Goal: Find specific page/section: Find specific page/section

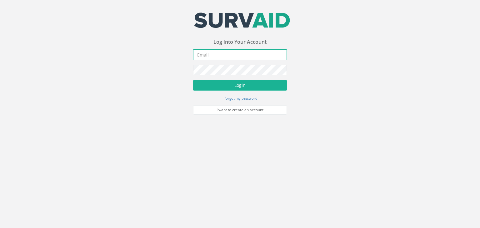
click at [224, 57] on input "email" at bounding box center [240, 54] width 94 height 11
click at [271, 58] on input "email" at bounding box center [240, 54] width 94 height 11
paste input "[EMAIL_ADDRESS][DOMAIN_NAME]"
type input "[EMAIL_ADDRESS][DOMAIN_NAME]"
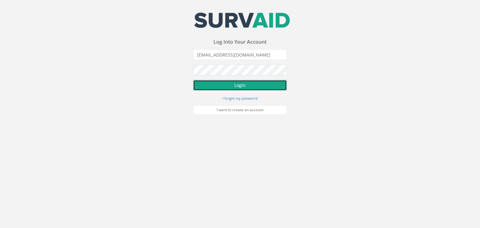
click at [277, 84] on button "Login" at bounding box center [240, 85] width 94 height 11
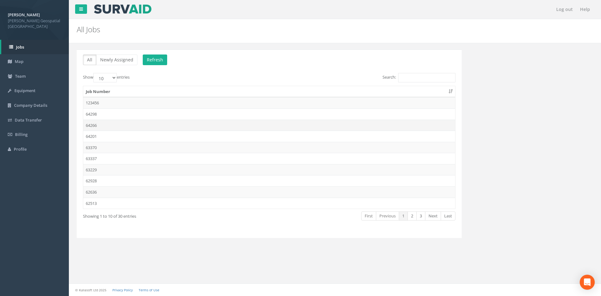
click at [103, 124] on td "64266" at bounding box center [269, 124] width 372 height 11
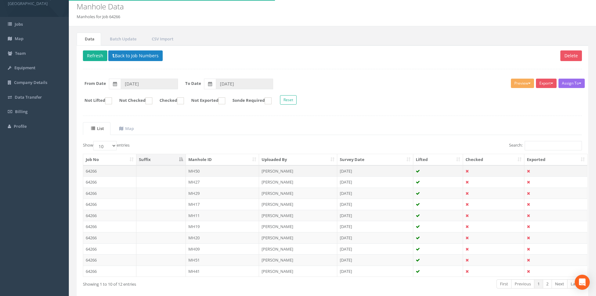
scroll to position [53, 0]
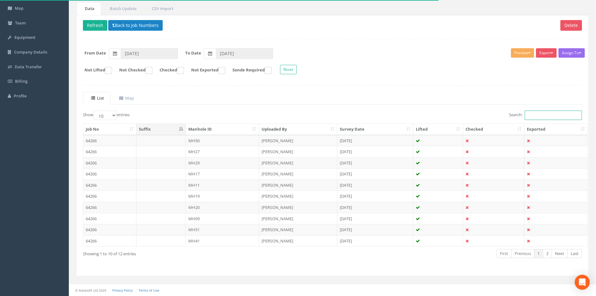
click at [480, 114] on input "Search:" at bounding box center [553, 114] width 57 height 9
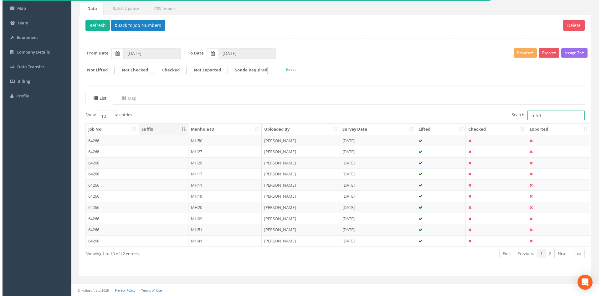
scroll to position [0, 0]
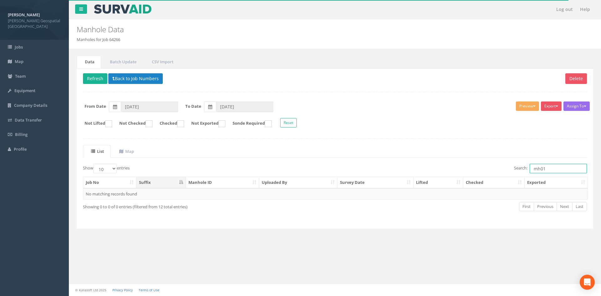
type input "mh01"
